Goal: Answer question/provide support: Share knowledge or assist other users

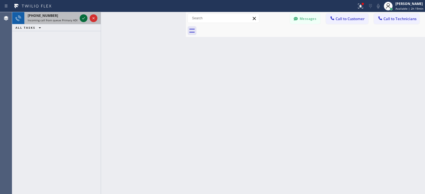
click at [85, 20] on icon at bounding box center [83, 18] width 7 height 7
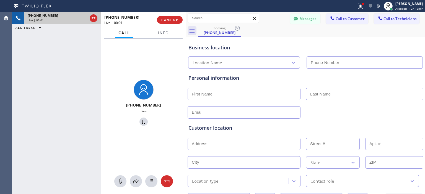
type input "[PHONE_NUMBER]"
click at [121, 184] on icon at bounding box center [120, 181] width 7 height 7
click at [121, 183] on icon at bounding box center [119, 182] width 3 height 6
click at [159, 31] on span "Info" at bounding box center [163, 32] width 11 height 5
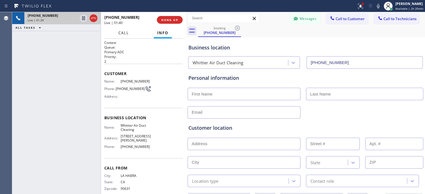
click at [123, 35] on button "Call" at bounding box center [123, 33] width 17 height 11
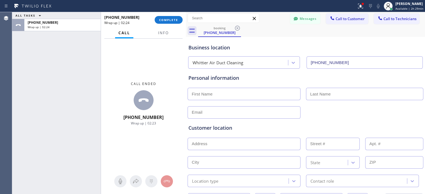
click at [162, 37] on div at bounding box center [163, 37] width 17 height 1
click at [160, 33] on span "Info" at bounding box center [163, 32] width 11 height 5
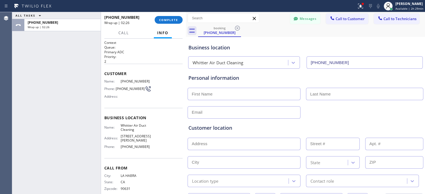
scroll to position [2, 0]
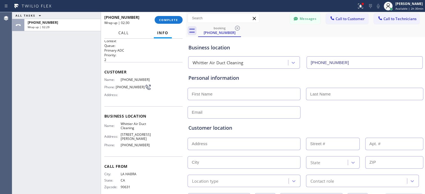
click at [123, 32] on span "Call" at bounding box center [123, 32] width 11 height 5
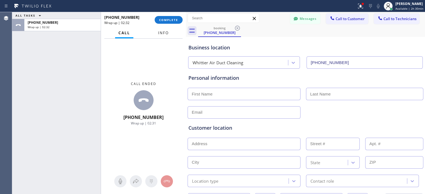
click at [166, 32] on span "Info" at bounding box center [163, 32] width 11 height 5
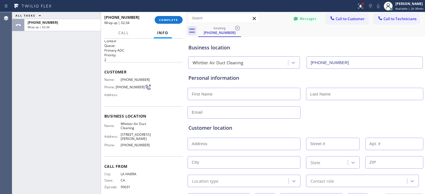
scroll to position [0, 0]
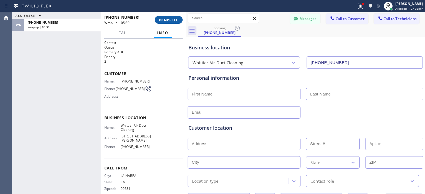
click at [176, 19] on span "COMPLETE" at bounding box center [168, 20] width 19 height 4
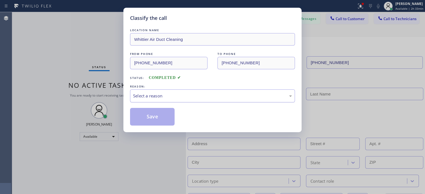
click at [190, 95] on div "Select a reason" at bounding box center [212, 96] width 159 height 6
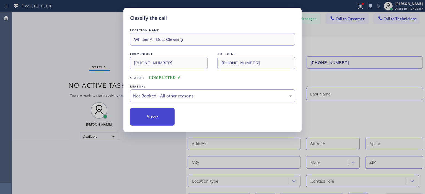
click at [161, 113] on button "Save" at bounding box center [152, 117] width 45 height 18
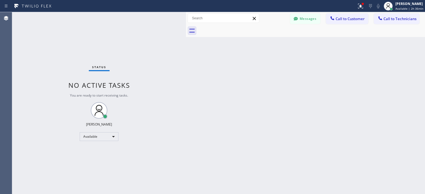
click at [413, 104] on div "Back to Dashboard Change Sender ID Customers Technicians B [PERSON_NAME] [PERSO…" at bounding box center [305, 103] width 239 height 182
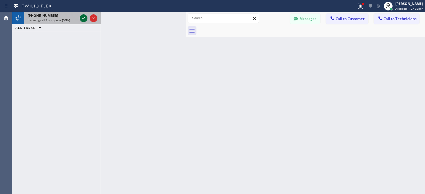
click at [82, 19] on icon at bounding box center [83, 18] width 7 height 7
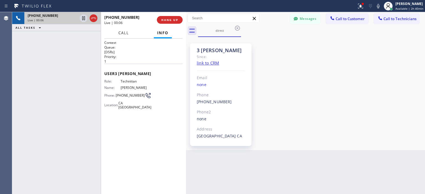
click at [126, 35] on span "Call" at bounding box center [123, 32] width 11 height 5
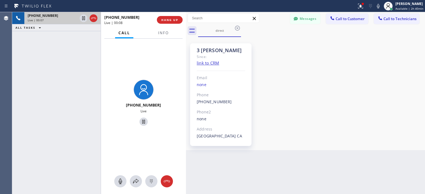
click at [289, 101] on div "3 [PERSON_NAME] Since: link to CRM Email none Phone [PHONE_NUMBER] Outbound cal…" at bounding box center [305, 93] width 236 height 111
click at [307, 20] on button "Messages" at bounding box center [305, 19] width 30 height 11
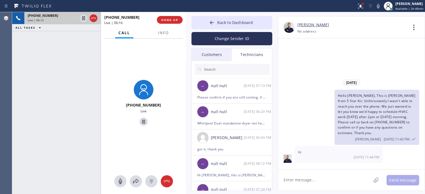
click at [224, 55] on div "Customers" at bounding box center [212, 54] width 40 height 13
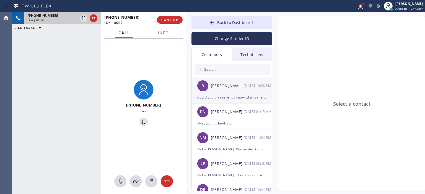
click at [235, 85] on div "[PERSON_NAME] [PERSON_NAME]" at bounding box center [227, 86] width 33 height 6
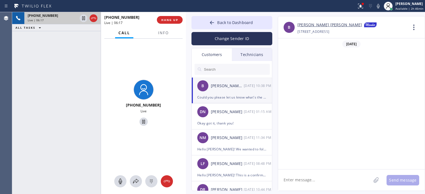
scroll to position [152, 0]
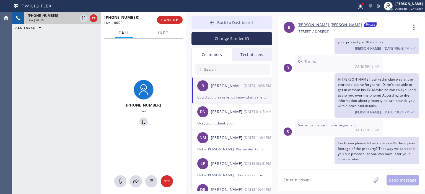
click at [209, 26] on div at bounding box center [211, 23] width 7 height 7
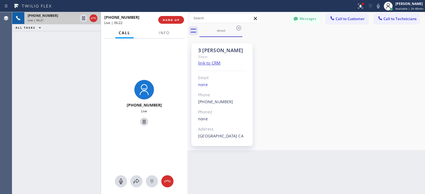
scroll to position [157, 0]
click at [187, 22] on div at bounding box center [187, 103] width 0 height 182
click at [11, 106] on div "Agent Desktop" at bounding box center [6, 103] width 12 height 182
click at [22, 59] on div "[PHONE_NUMBER] Live | 15:54 ALL TASKS ALL TASKS ACTIVE TASKS TASKS IN WRAP UP" at bounding box center [56, 103] width 88 height 182
click at [22, 69] on div "[PHONE_NUMBER] Live | 16:44 ALL TASKS ALL TASKS ACTIVE TASKS TASKS IN WRAP UP" at bounding box center [56, 103] width 88 height 182
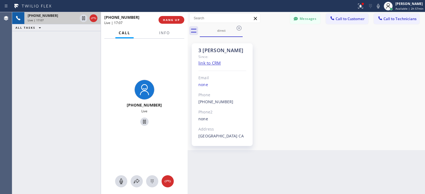
click at [26, 77] on div "[PHONE_NUMBER] Live | 17:07 ALL TASKS ALL TASKS ACTIVE TASKS TASKS IN WRAP UP" at bounding box center [56, 103] width 88 height 182
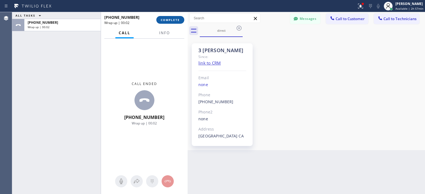
click at [175, 19] on span "COMPLETE" at bounding box center [170, 20] width 19 height 4
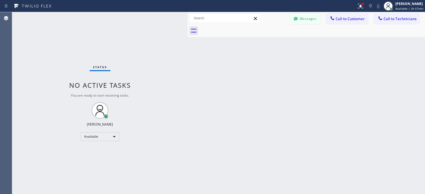
click at [306, 17] on button "Messages" at bounding box center [305, 19] width 30 height 11
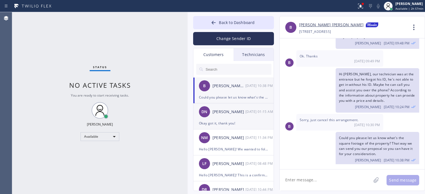
click at [237, 122] on div "Okay got it, thank you!" at bounding box center [233, 123] width 69 height 6
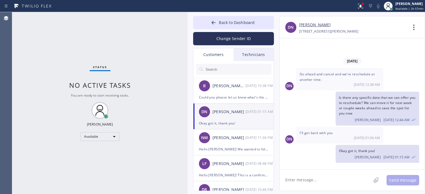
scroll to position [45, 0]
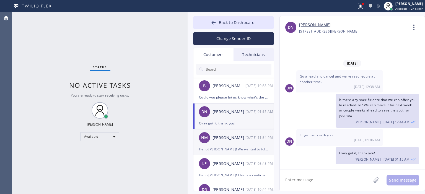
click at [233, 144] on div "NM [PERSON_NAME] [DATE] 11:34 PM" at bounding box center [233, 138] width 81 height 17
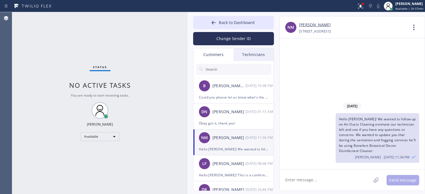
scroll to position [0, 0]
click at [231, 91] on div "B [PERSON_NAME] [PERSON_NAME] [DATE] 10:38 PM" at bounding box center [233, 86] width 81 height 17
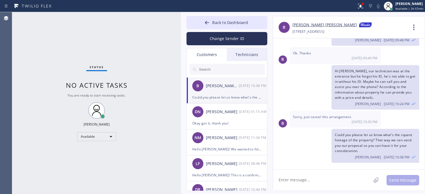
scroll to position [136, 0]
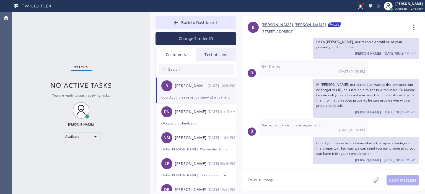
drag, startPoint x: 187, startPoint y: 36, endPoint x: 149, endPoint y: 40, distance: 37.9
click at [150, 40] on div at bounding box center [150, 103] width 0 height 182
click at [41, 44] on div "Status No active tasks You are ready to start receiving tasks. [PERSON_NAME] Av…" at bounding box center [81, 103] width 138 height 182
click at [7, 64] on div "Agent Desktop" at bounding box center [6, 103] width 12 height 182
click at [212, 117] on div "DN [PERSON_NAME] [DATE] 01:15 AM" at bounding box center [196, 112] width 81 height 17
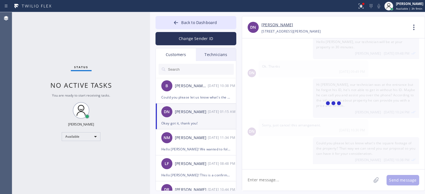
scroll to position [29, 0]
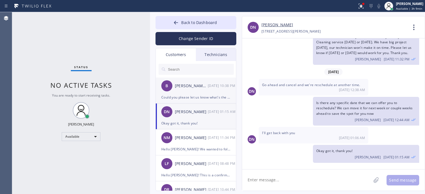
click at [206, 89] on div "[PERSON_NAME] [PERSON_NAME]" at bounding box center [191, 86] width 33 height 6
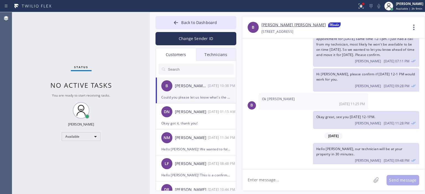
scroll to position [136, 0]
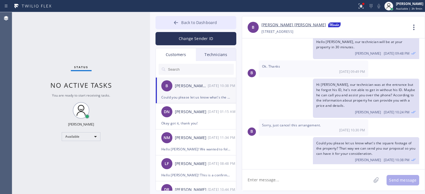
click at [172, 23] on div at bounding box center [175, 23] width 7 height 7
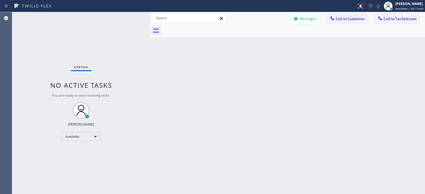
click at [304, 19] on button "Messages" at bounding box center [305, 19] width 30 height 11
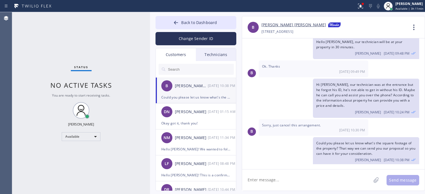
click at [220, 54] on div "Technicians" at bounding box center [216, 54] width 40 height 13
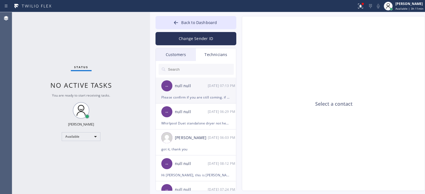
click at [209, 89] on div "-- null null [DATE] 07:13 PM" at bounding box center [196, 86] width 81 height 17
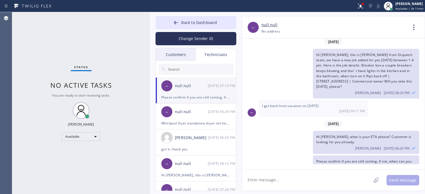
scroll to position [43, 0]
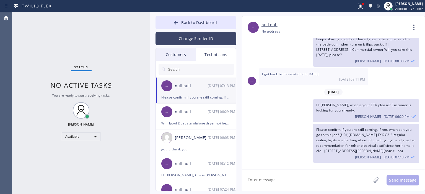
click at [202, 33] on button "Change Sender ID" at bounding box center [195, 38] width 81 height 13
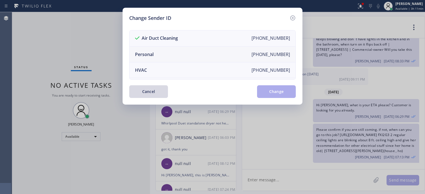
click at [185, 51] on li "Personal [PHONE_NUMBER]" at bounding box center [212, 55] width 166 height 16
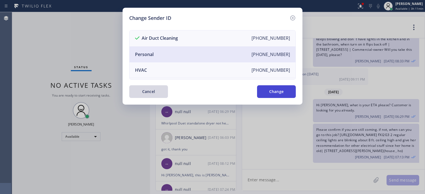
click at [271, 90] on button "Change" at bounding box center [276, 91] width 39 height 13
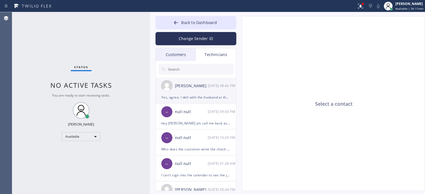
click at [208, 93] on div "[PERSON_NAME] [DATE] 08:42 PM" at bounding box center [196, 86] width 81 height 17
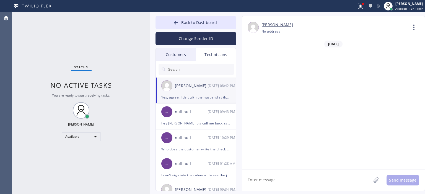
scroll to position [35728, 0]
click at [178, 114] on div "null null" at bounding box center [191, 112] width 33 height 6
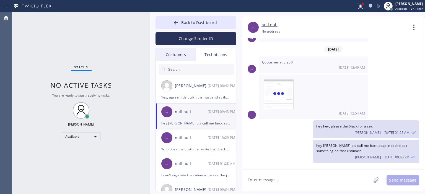
scroll to position [3368, 0]
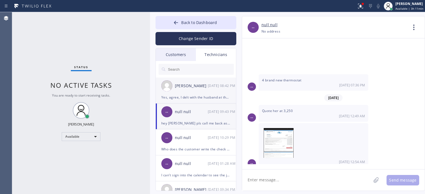
click at [202, 88] on div "[PERSON_NAME]" at bounding box center [191, 86] width 33 height 6
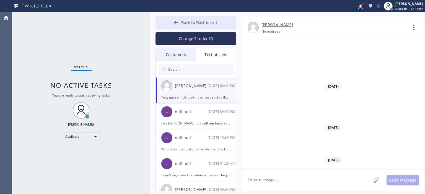
scroll to position [35728, 0]
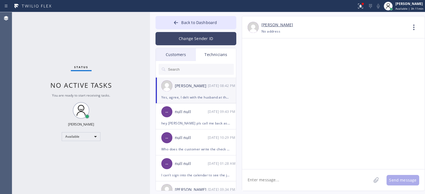
click at [193, 35] on button "Change Sender ID" at bounding box center [195, 38] width 81 height 13
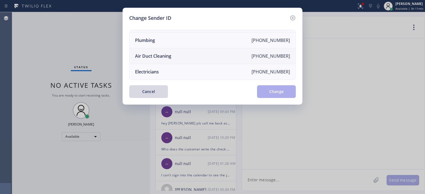
scroll to position [64, 0]
click at [194, 49] on li "Air Duct Cleaning [PHONE_NUMBER]" at bounding box center [212, 56] width 166 height 16
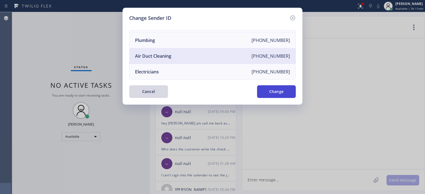
click at [275, 92] on button "Change" at bounding box center [276, 91] width 39 height 13
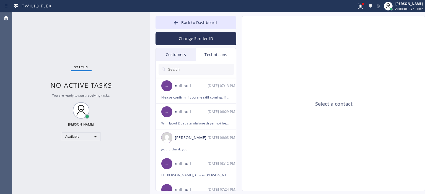
click at [184, 53] on div "Customers" at bounding box center [176, 54] width 40 height 13
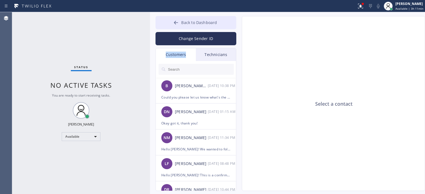
click at [170, 16] on button "Back to Dashboard" at bounding box center [195, 22] width 81 height 13
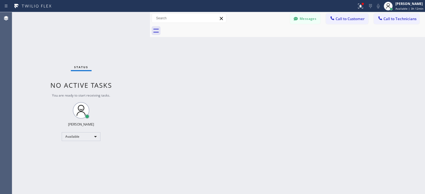
click at [21, 94] on div "Status No active tasks You are ready to start receiving tasks. [PERSON_NAME] Av…" at bounding box center [81, 103] width 138 height 182
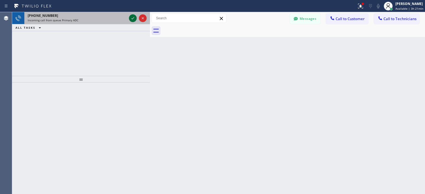
click at [134, 19] on icon at bounding box center [132, 18] width 7 height 7
click at [132, 19] on icon at bounding box center [132, 18] width 3 height 2
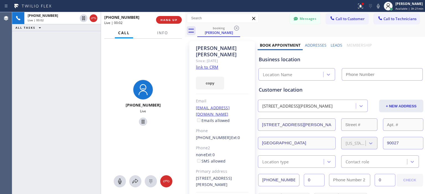
type input "[PHONE_NUMBER]"
drag, startPoint x: 150, startPoint y: 21, endPoint x: 185, endPoint y: 25, distance: 35.3
click at [185, 25] on div at bounding box center [185, 103] width 0 height 182
click at [207, 64] on link "link to CRM" at bounding box center [207, 67] width 22 height 6
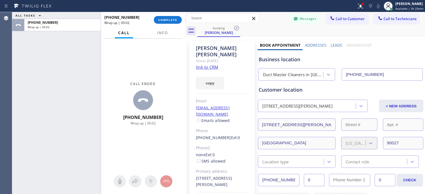
click at [173, 16] on div "[PHONE_NUMBER] Wrap up | 00:02 COMPLETE" at bounding box center [142, 20] width 77 height 14
click at [174, 16] on div "[PHONE_NUMBER] Wrap up | 00:02 COMPLETE" at bounding box center [142, 20] width 77 height 14
click at [174, 19] on span "COMPLETE" at bounding box center [167, 20] width 19 height 4
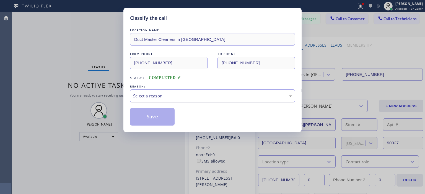
click at [257, 99] on div "Select a reason" at bounding box center [212, 96] width 165 height 13
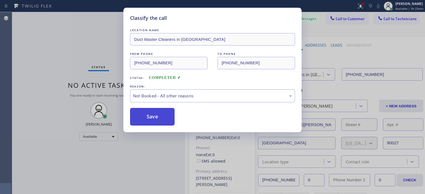
click at [167, 120] on button "Save" at bounding box center [152, 117] width 45 height 18
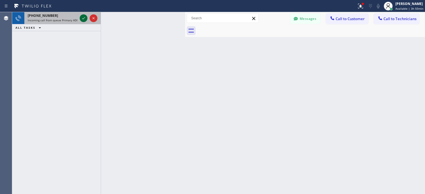
click at [84, 19] on icon at bounding box center [83, 18] width 7 height 7
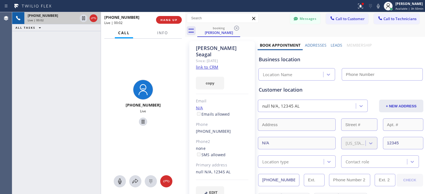
type input "[PHONE_NUMBER]"
click at [207, 64] on link "link to CRM" at bounding box center [207, 67] width 22 height 6
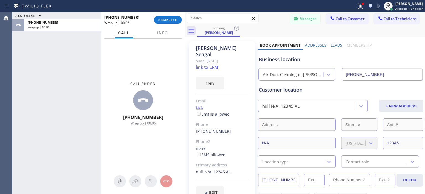
scroll to position [14, 0]
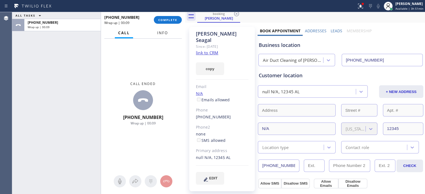
click at [161, 33] on span "Info" at bounding box center [162, 32] width 11 height 5
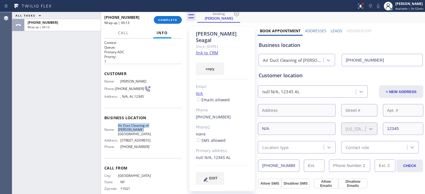
drag, startPoint x: 119, startPoint y: 125, endPoint x: 150, endPoint y: 127, distance: 30.8
click at [150, 127] on div "Name: Air Duct Cleaning of [PERSON_NAME][GEOGRAPHIC_DATA] Address: [STREET_ADDR…" at bounding box center [142, 138] width 77 height 28
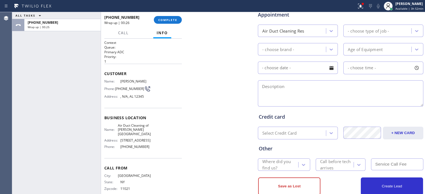
scroll to position [214, 0]
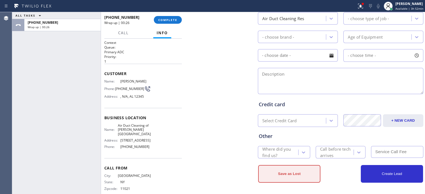
click at [284, 175] on button "Save as Lost" at bounding box center [289, 174] width 62 height 18
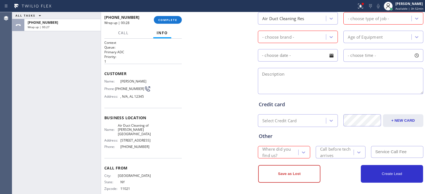
click at [293, 151] on div "Where did you find us?" at bounding box center [279, 152] width 35 height 13
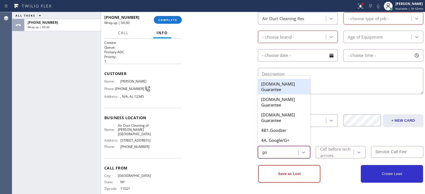
type input "goo"
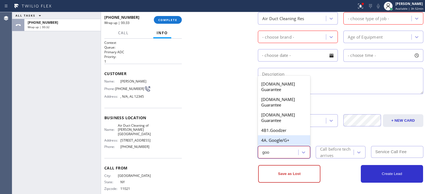
click at [291, 139] on div "4A. Google/G+" at bounding box center [284, 140] width 52 height 10
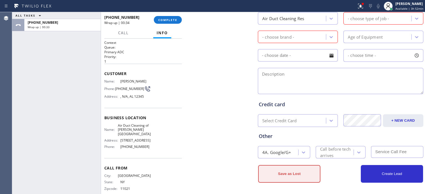
click at [300, 174] on button "Save as Lost" at bounding box center [289, 174] width 62 height 18
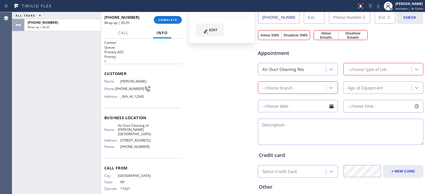
scroll to position [163, 0]
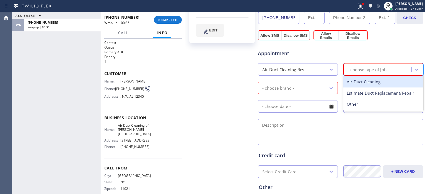
click at [376, 67] on div "- choose type of job -" at bounding box center [367, 69] width 41 height 6
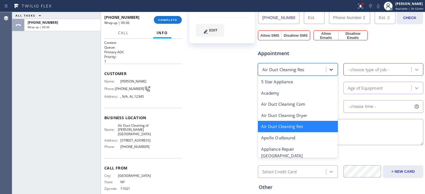
click at [326, 69] on div at bounding box center [331, 70] width 10 height 10
click at [302, 115] on div "Air Duct Cleaning Dryer" at bounding box center [298, 115] width 80 height 11
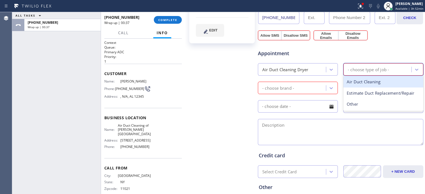
click at [374, 69] on div "- choose type of job -" at bounding box center [367, 69] width 41 height 6
click at [377, 80] on div "Dryer Vent Cleaning" at bounding box center [383, 81] width 80 height 11
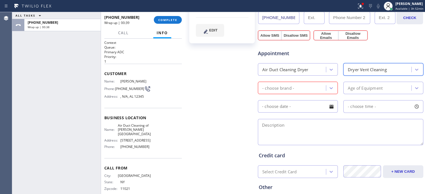
click at [314, 86] on div "- choose brand -" at bounding box center [292, 88] width 66 height 10
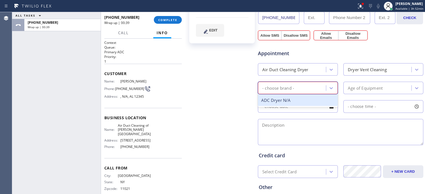
click at [290, 100] on div "ADC Dryer N/A" at bounding box center [298, 100] width 80 height 11
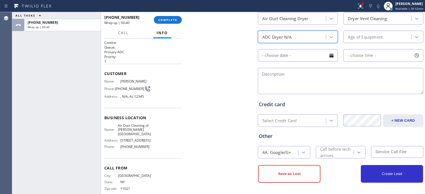
scroll to position [214, 0]
click at [290, 181] on button "Save as Lost" at bounding box center [289, 174] width 62 height 18
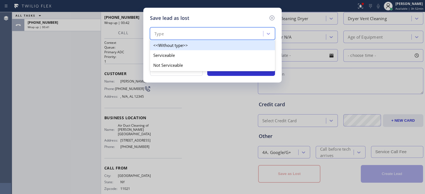
click at [195, 35] on div "Type" at bounding box center [206, 34] width 111 height 10
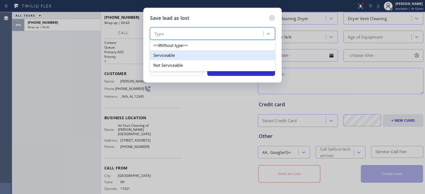
click at [202, 56] on div "Serviceable" at bounding box center [212, 55] width 125 height 10
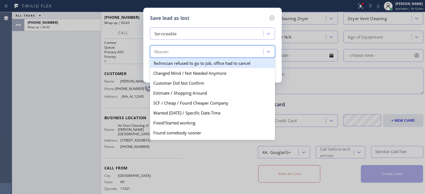
click at [263, 48] on div "Reason" at bounding box center [206, 52] width 111 height 10
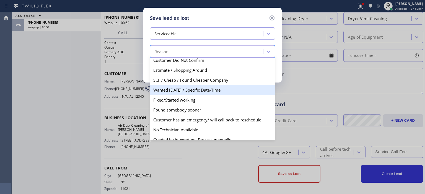
scroll to position [29, 0]
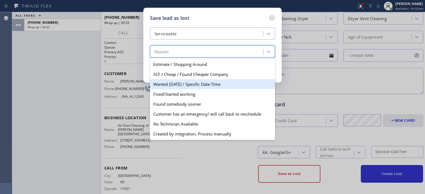
click at [225, 85] on div "Wanted [DATE] / Specific Date-Time" at bounding box center [212, 84] width 125 height 10
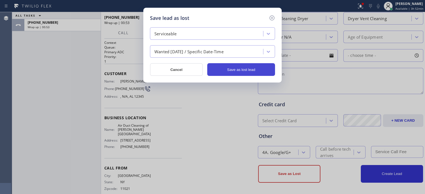
click at [245, 68] on button "Save as lost lead" at bounding box center [241, 69] width 68 height 13
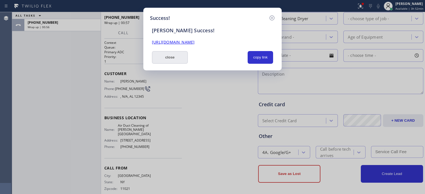
click at [173, 58] on button "close" at bounding box center [170, 57] width 36 height 13
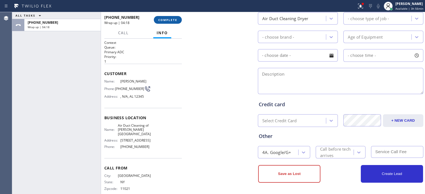
click at [165, 19] on span "COMPLETE" at bounding box center [167, 20] width 19 height 4
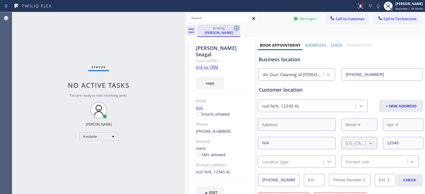
click at [236, 27] on icon at bounding box center [236, 28] width 5 height 5
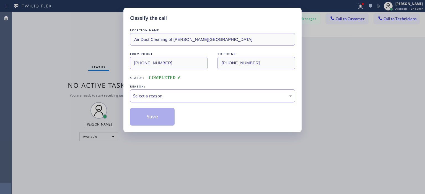
click at [213, 98] on div "Select a reason" at bounding box center [212, 96] width 159 height 6
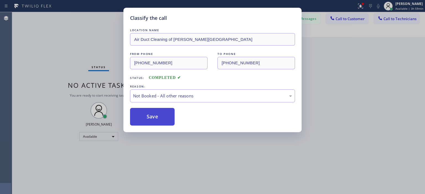
click at [157, 116] on button "Save" at bounding box center [152, 117] width 45 height 18
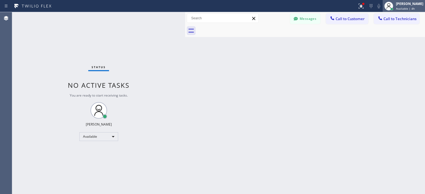
click at [413, 7] on span "Available | 4h" at bounding box center [405, 9] width 19 height 4
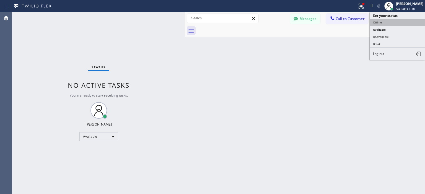
click at [391, 22] on button "Offline" at bounding box center [396, 22] width 55 height 7
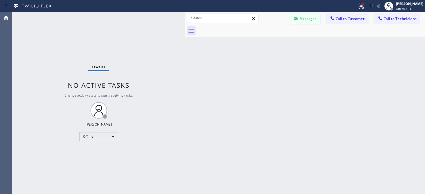
click at [310, 18] on button "Messages" at bounding box center [305, 19] width 30 height 11
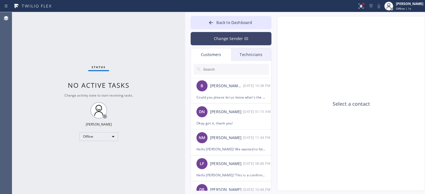
click at [227, 41] on button "Change Sender ID" at bounding box center [230, 38] width 81 height 13
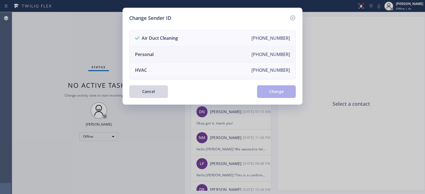
click at [201, 52] on li "Personal [PHONE_NUMBER]" at bounding box center [212, 55] width 166 height 16
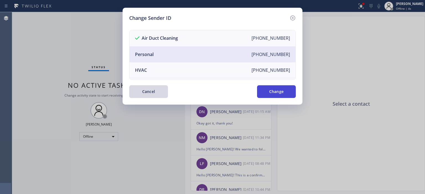
click at [273, 91] on button "Change" at bounding box center [276, 91] width 39 height 13
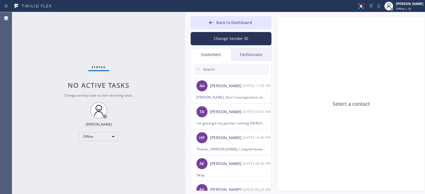
click at [247, 49] on div "Technicians" at bounding box center [251, 54] width 40 height 13
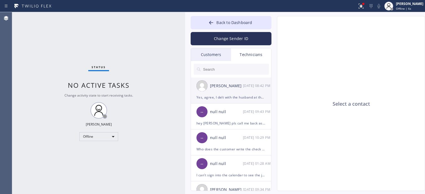
click at [250, 87] on div "[DATE] 08:42 PM" at bounding box center [257, 86] width 29 height 6
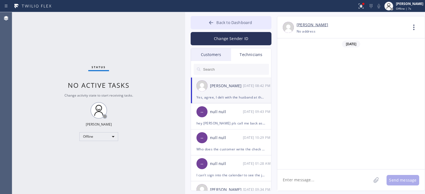
click at [207, 21] on button "Back to Dashboard" at bounding box center [230, 22] width 81 height 13
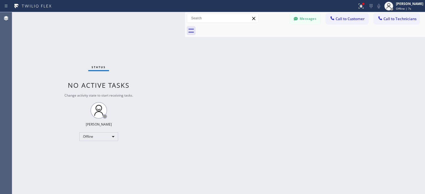
scroll to position [37527, 0]
